Goal: Find specific page/section: Find specific page/section

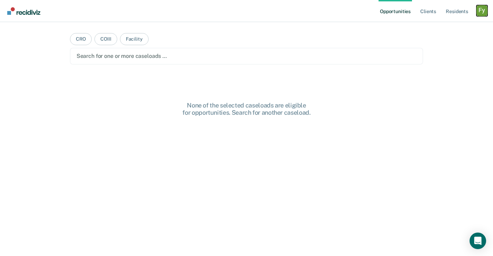
click at [484, 12] on div "Profile dropdown button" at bounding box center [481, 10] width 11 height 11
click at [433, 26] on link "Profile" at bounding box center [453, 28] width 55 height 6
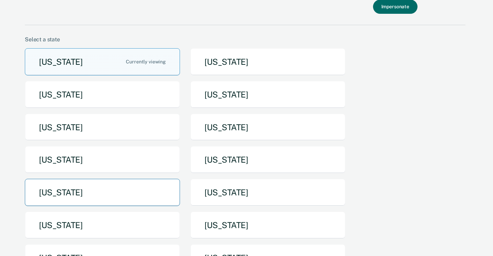
scroll to position [36, 0]
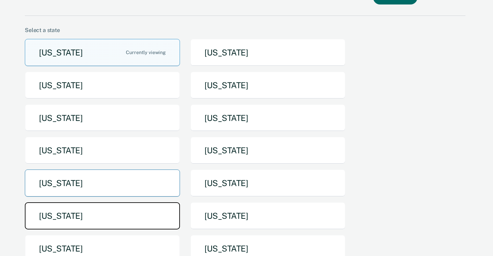
click at [101, 208] on button "[US_STATE]" at bounding box center [102, 215] width 155 height 27
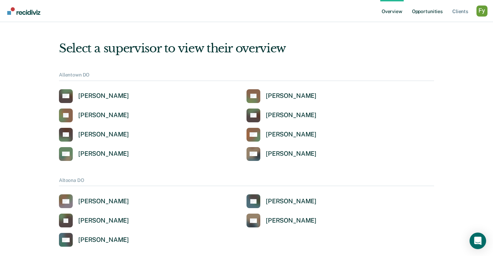
click at [425, 12] on link "Opportunities" at bounding box center [426, 11] width 33 height 22
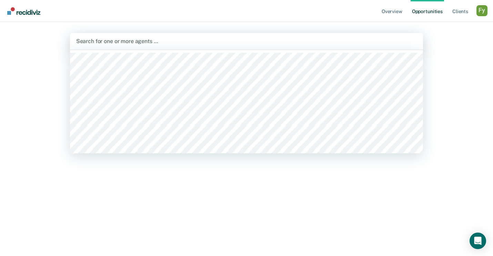
click at [165, 45] on div at bounding box center [246, 41] width 341 height 8
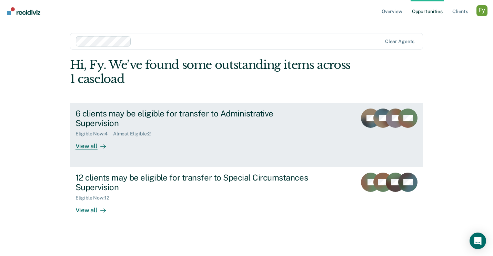
click at [93, 137] on div "View all" at bounding box center [94, 143] width 39 height 13
